Goal: Find specific page/section: Find specific page/section

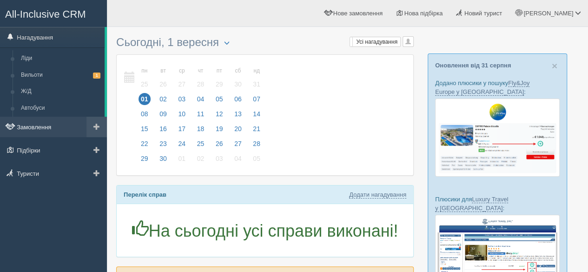
click at [43, 128] on link "Замовлення" at bounding box center [53, 127] width 107 height 20
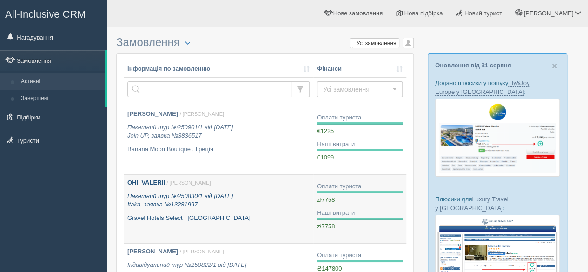
click at [272, 220] on p "Gravel Hotels Select , [GEOGRAPHIC_DATA]" at bounding box center [218, 218] width 182 height 9
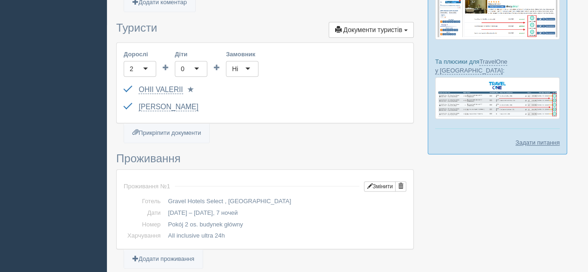
scroll to position [233, 0]
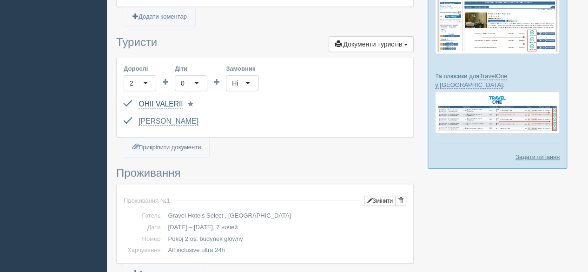
click at [158, 104] on link "OHII VALERII" at bounding box center [161, 104] width 44 height 8
